Goal: Check status

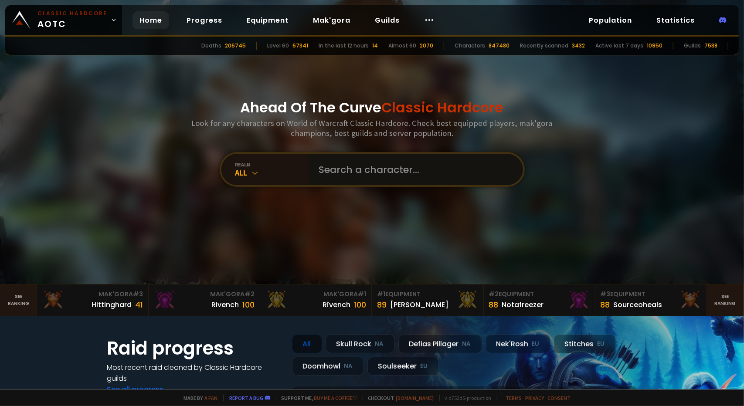
click at [337, 170] on input "text" at bounding box center [413, 169] width 199 height 31
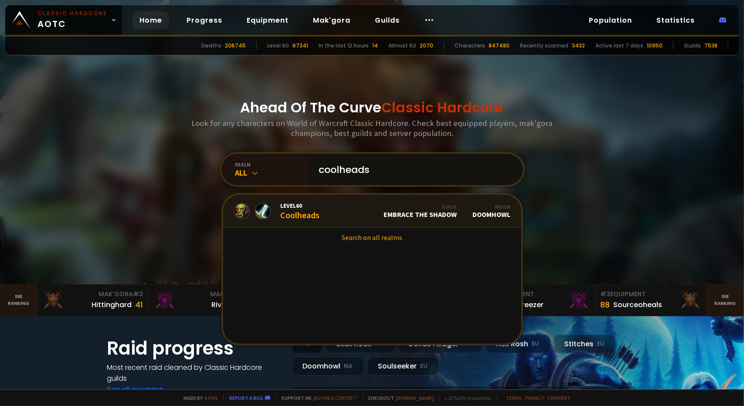
type input "coolheads"
click at [307, 216] on div "Level 60 Coolheads" at bounding box center [300, 211] width 39 height 19
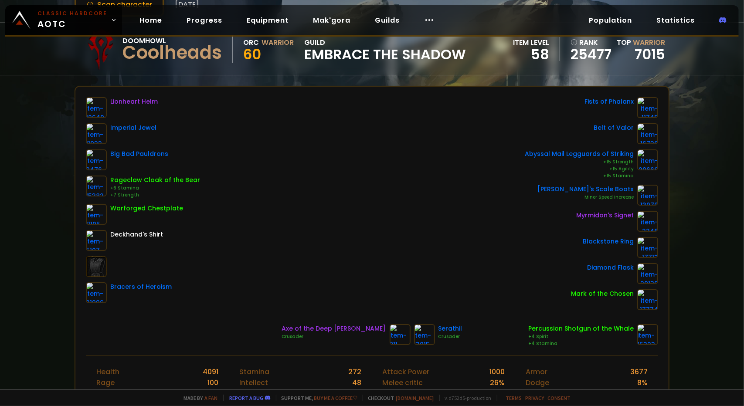
scroll to position [26, 0]
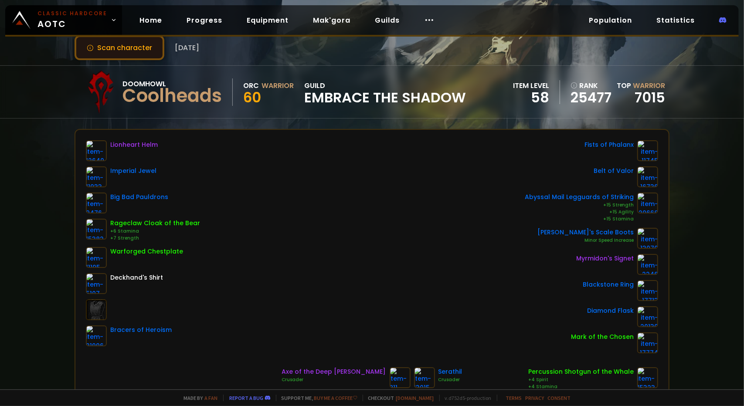
click at [123, 53] on button "Scan character" at bounding box center [119, 47] width 90 height 25
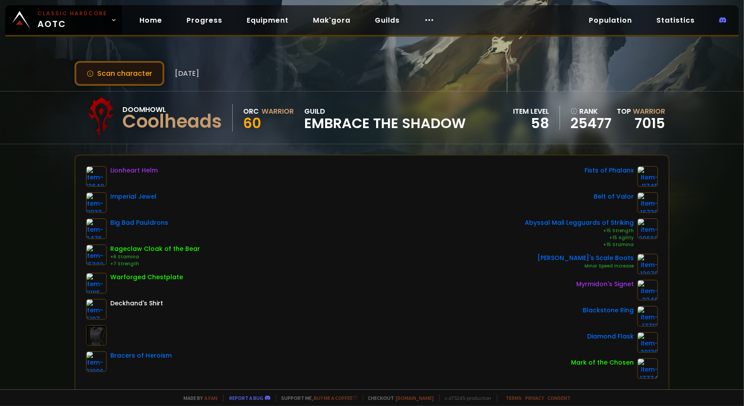
click at [113, 61] on button "Scan character" at bounding box center [119, 73] width 90 height 25
click at [115, 70] on button "Scan character" at bounding box center [119, 73] width 90 height 25
click at [122, 72] on button "Scan character" at bounding box center [119, 73] width 90 height 25
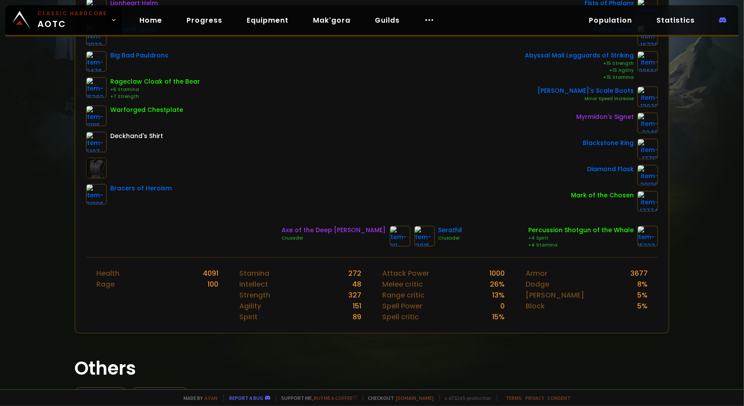
scroll to position [174, 0]
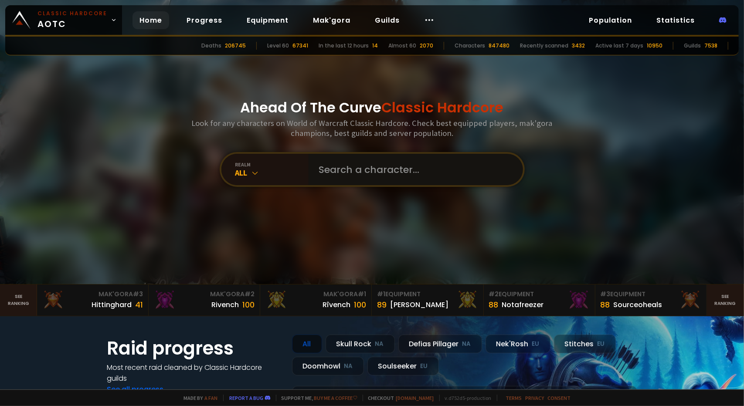
click at [376, 169] on input "text" at bounding box center [413, 169] width 199 height 31
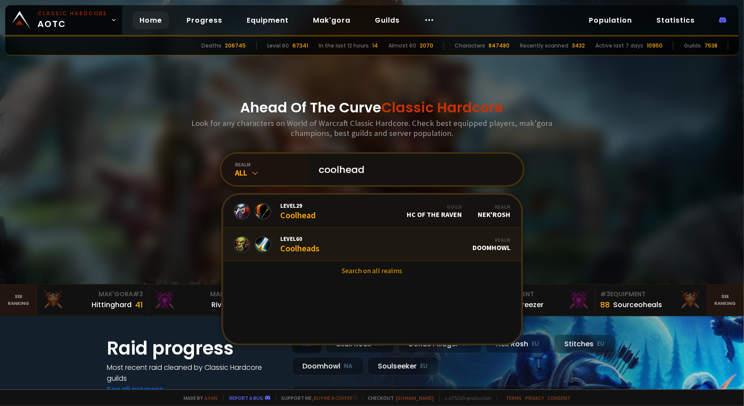
type input "coolhead"
click at [302, 246] on div "Level 60 Coolheads" at bounding box center [300, 244] width 39 height 19
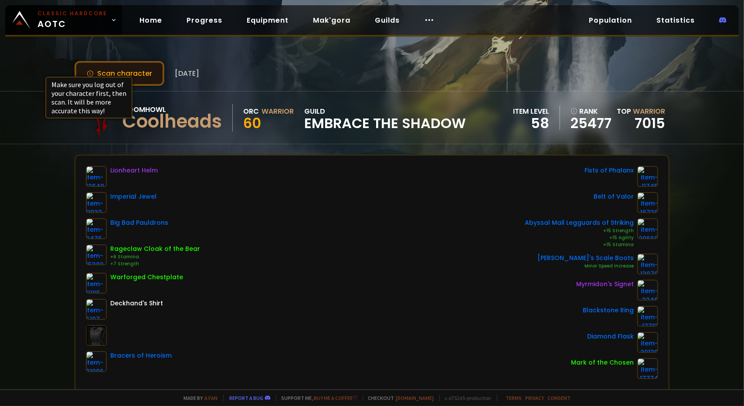
click at [89, 74] on icon at bounding box center [90, 73] width 7 height 7
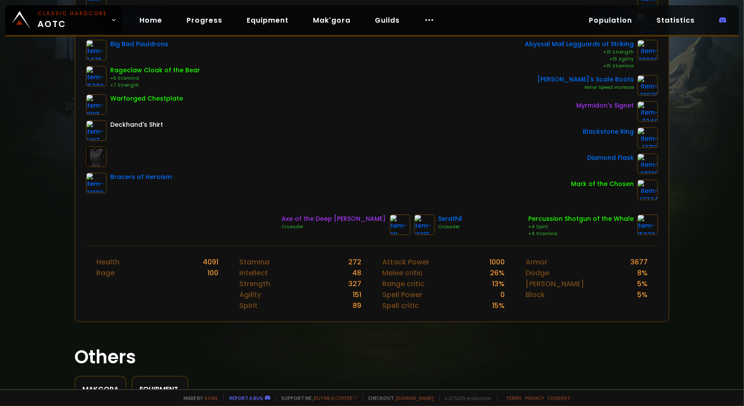
scroll to position [218, 0]
